Goal: Information Seeking & Learning: Learn about a topic

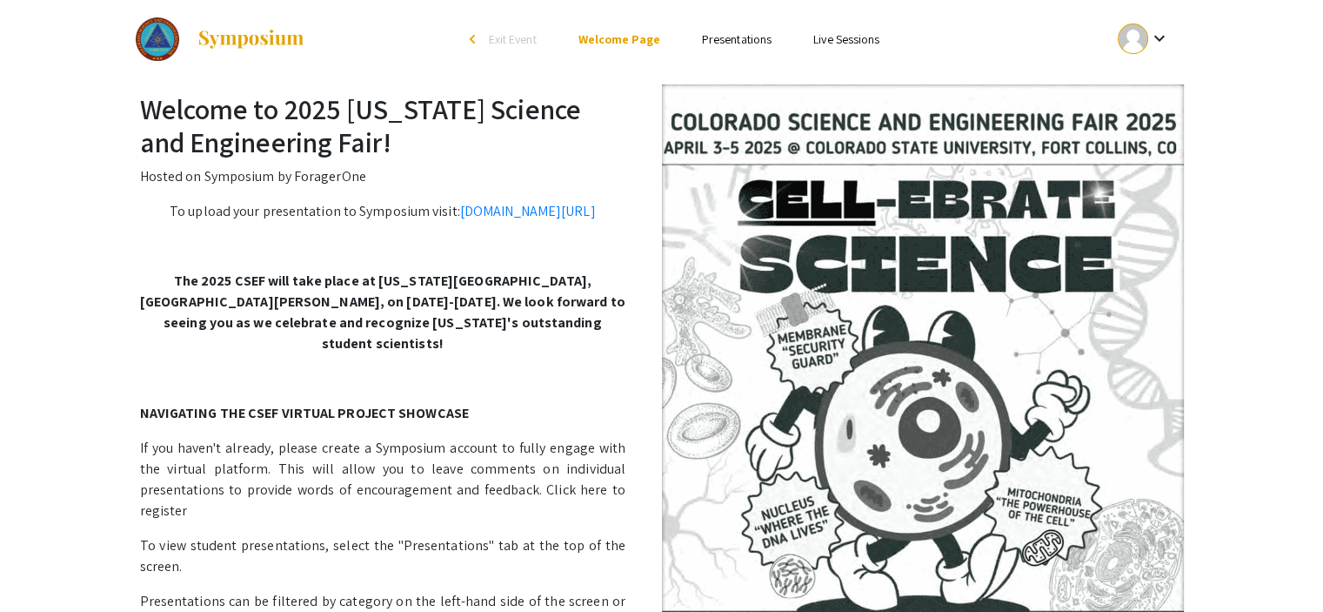
click at [728, 42] on link "Presentations" at bounding box center [737, 39] width 70 height 16
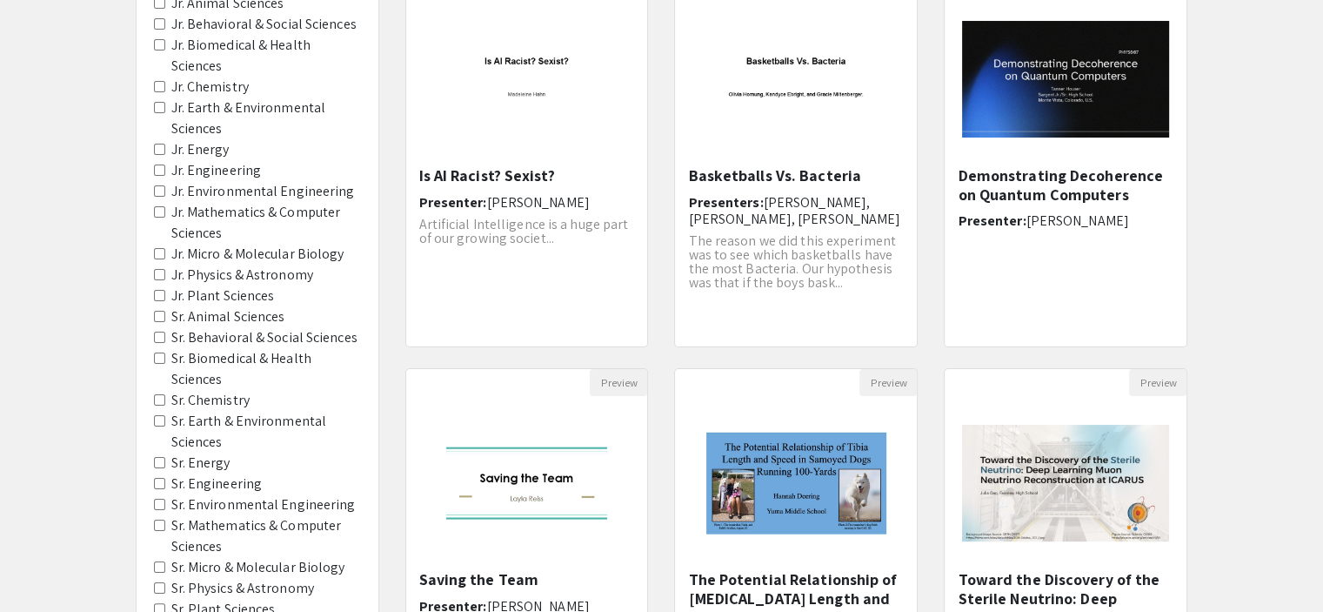
scroll to position [229, 0]
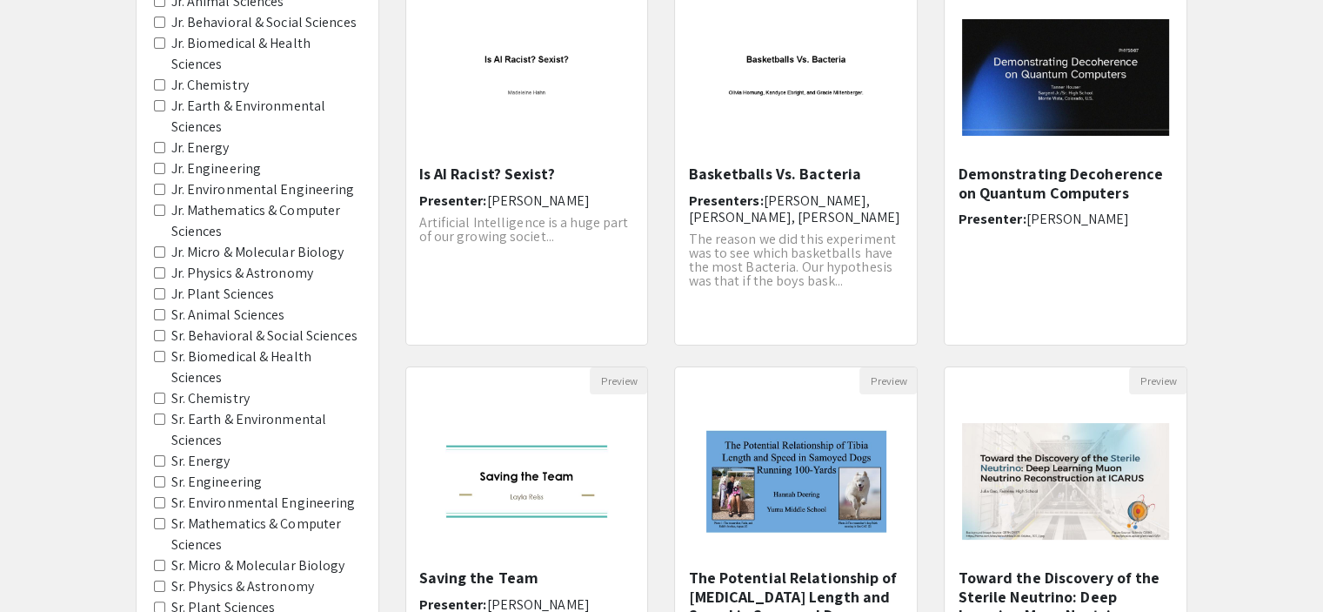
click at [159, 204] on Sciences "Jr. Mathematics & Computer Sciences" at bounding box center [159, 209] width 11 height 11
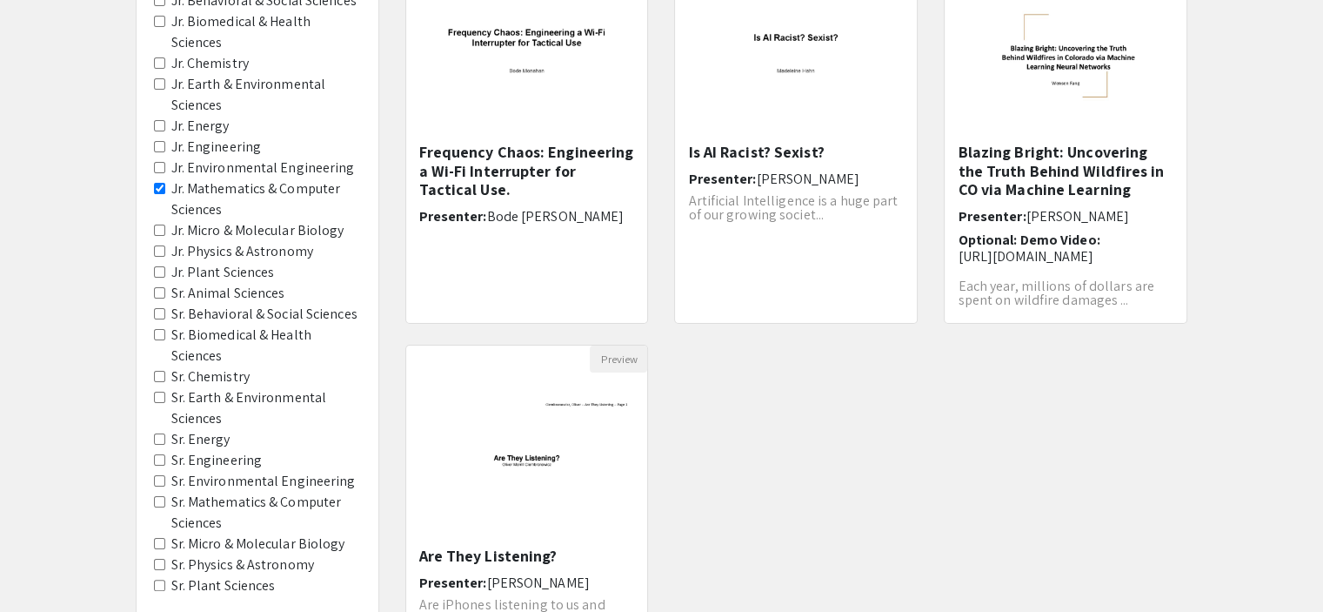
scroll to position [258, 0]
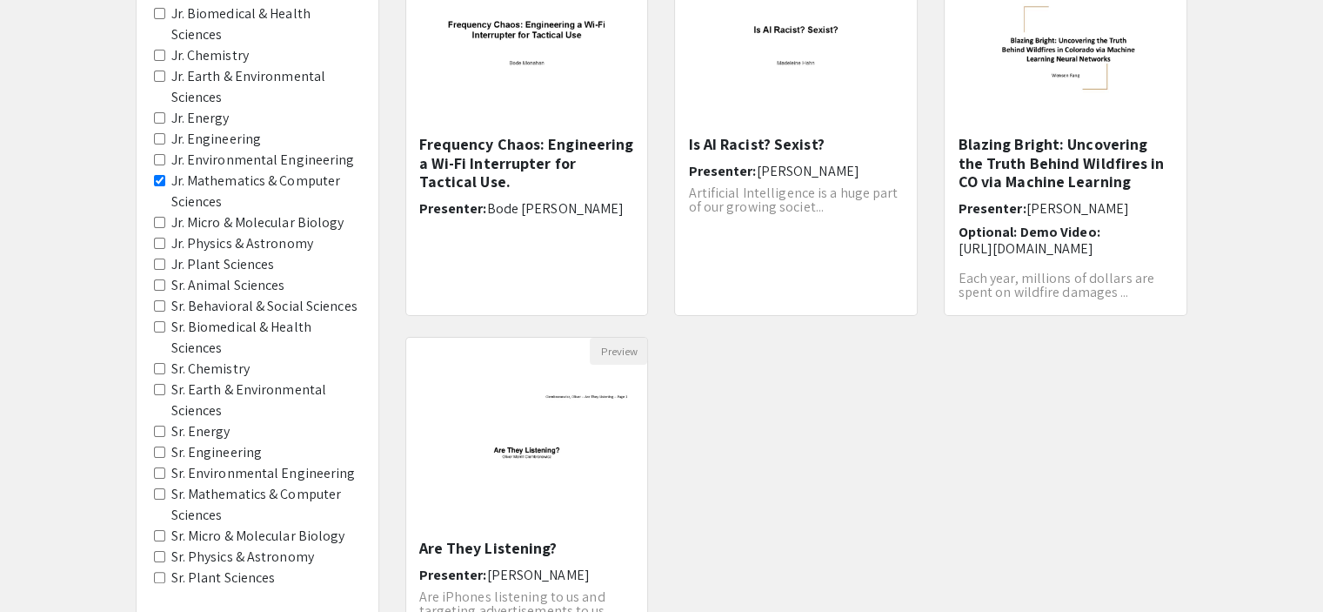
click at [158, 488] on Sciences "Sr. Mathematics & Computer Sciences" at bounding box center [159, 493] width 11 height 11
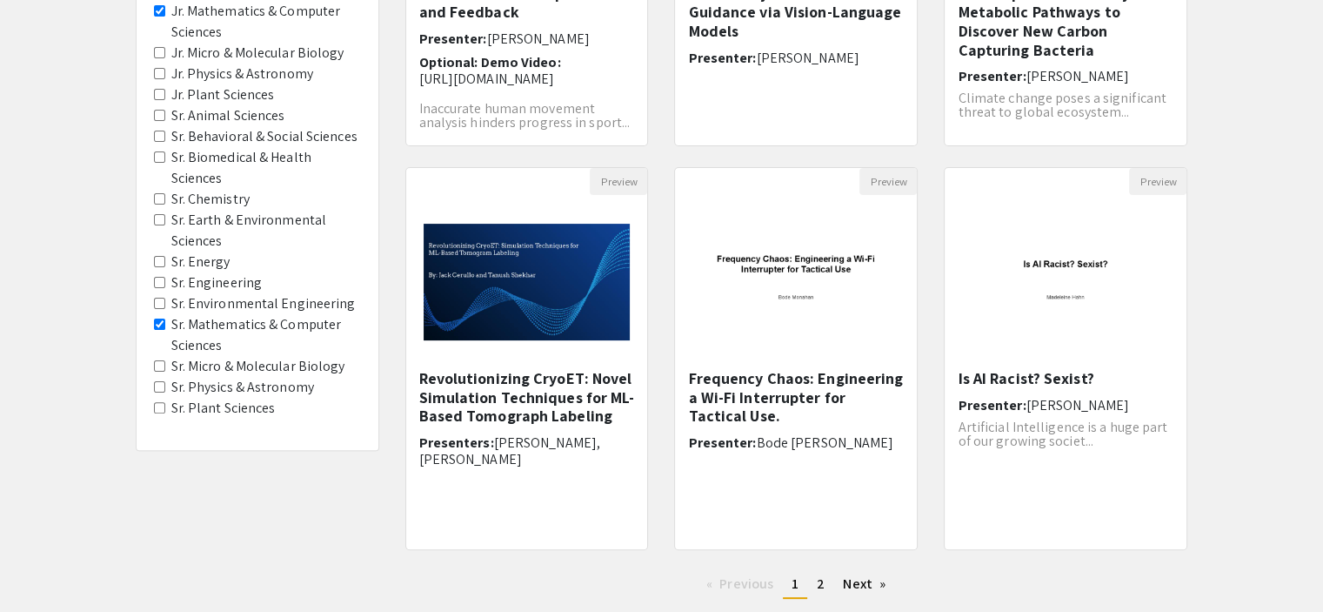
scroll to position [540, 0]
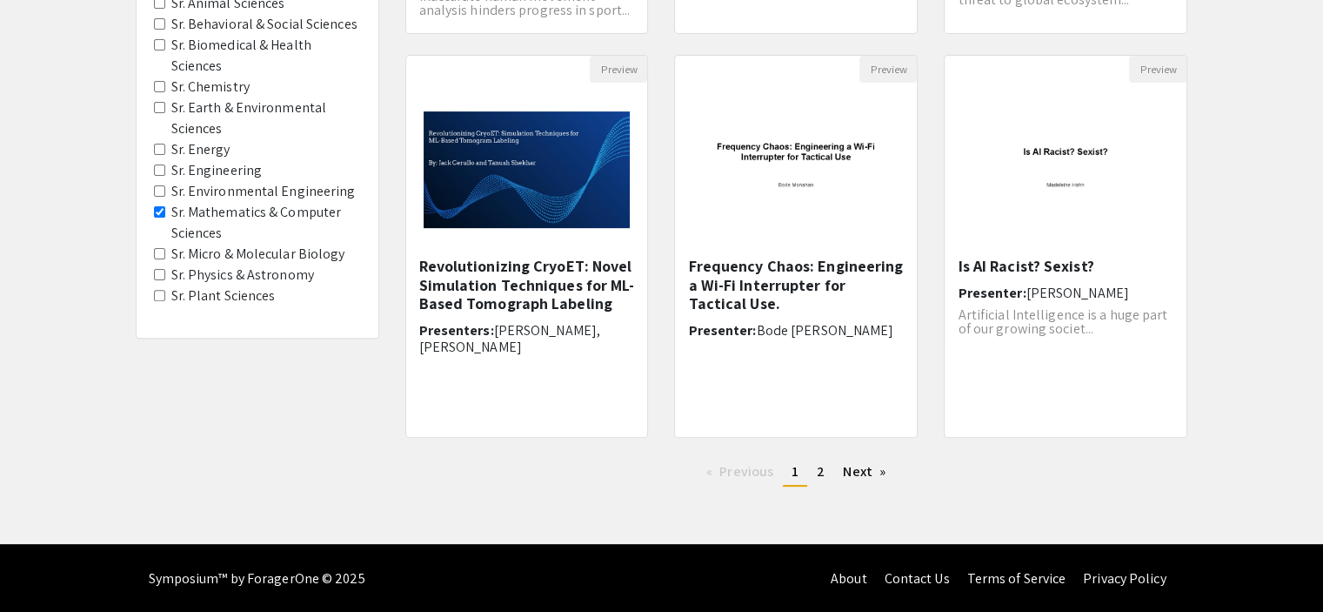
click at [821, 471] on span "2" at bounding box center [821, 471] width 8 height 18
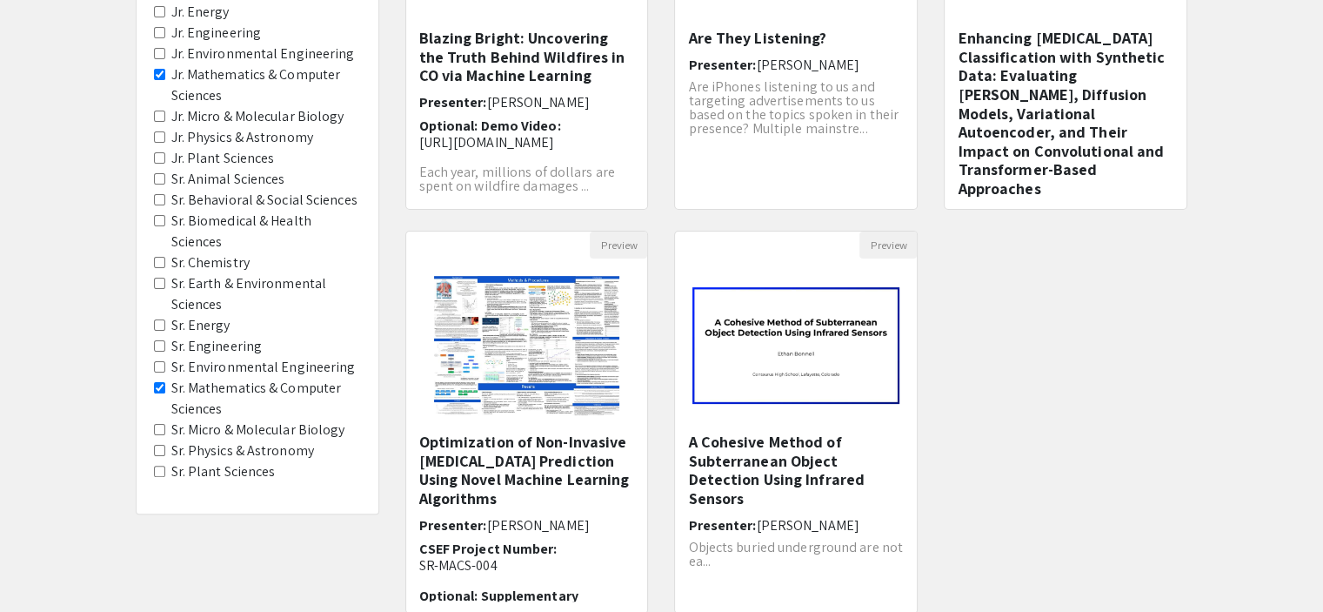
scroll to position [361, 0]
